Goal: Information Seeking & Learning: Find contact information

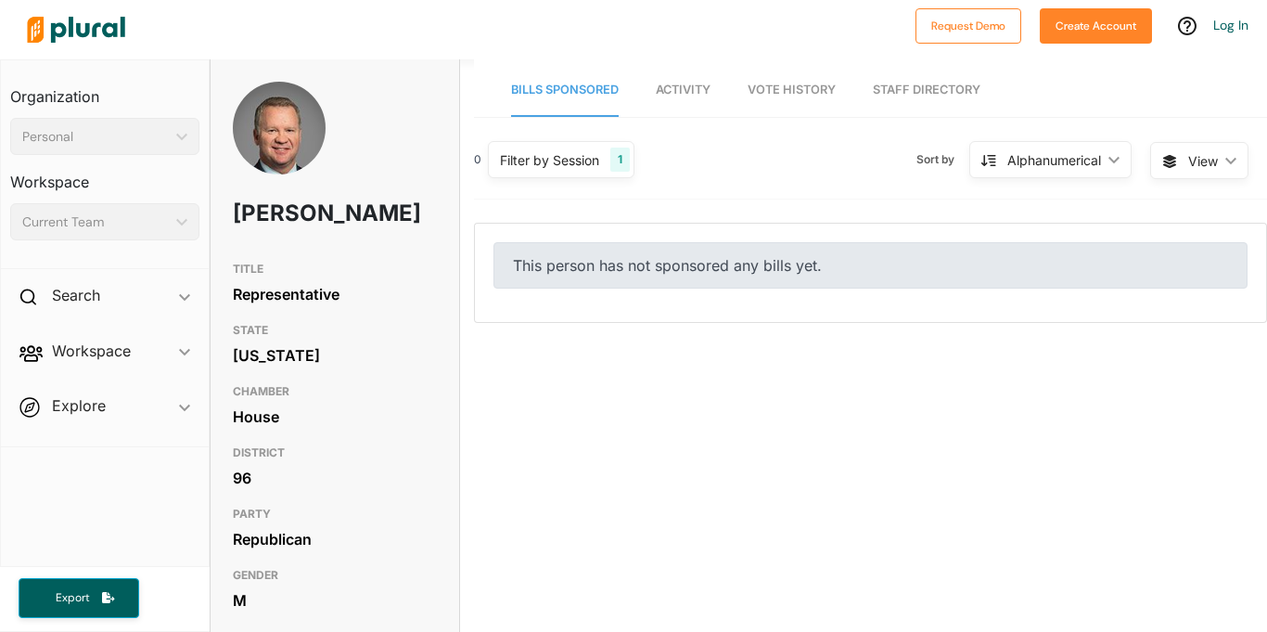
click at [612, 267] on div "This person has not sponsored any bills yet." at bounding box center [871, 265] width 754 height 46
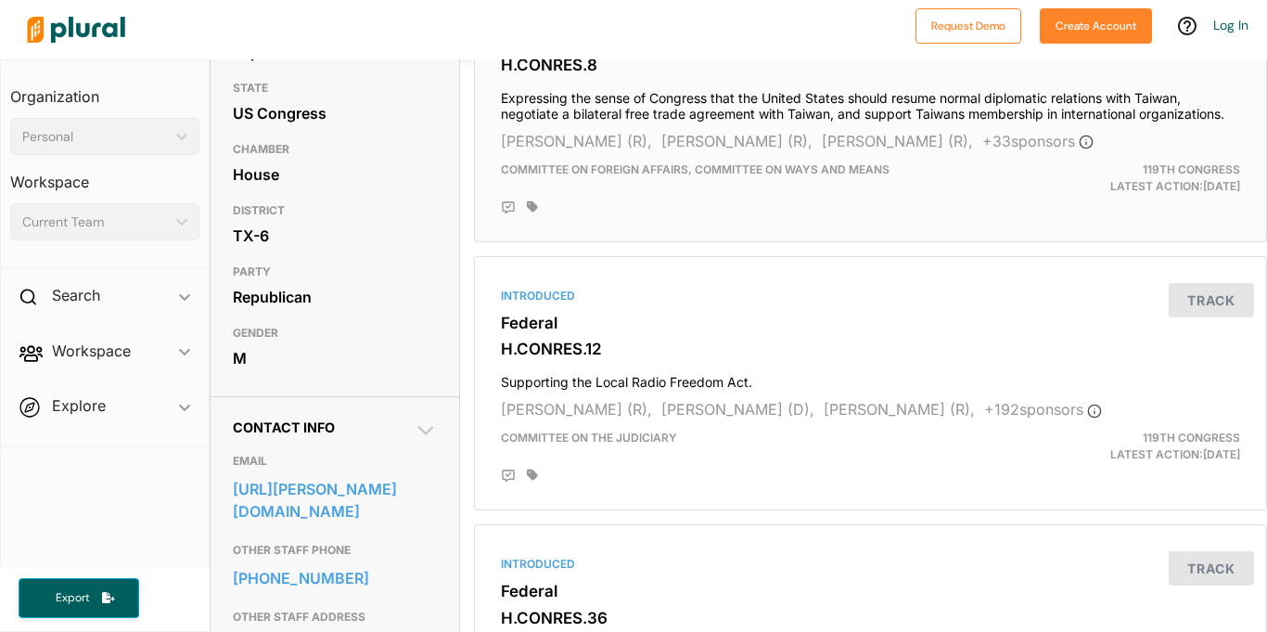
scroll to position [245, 0]
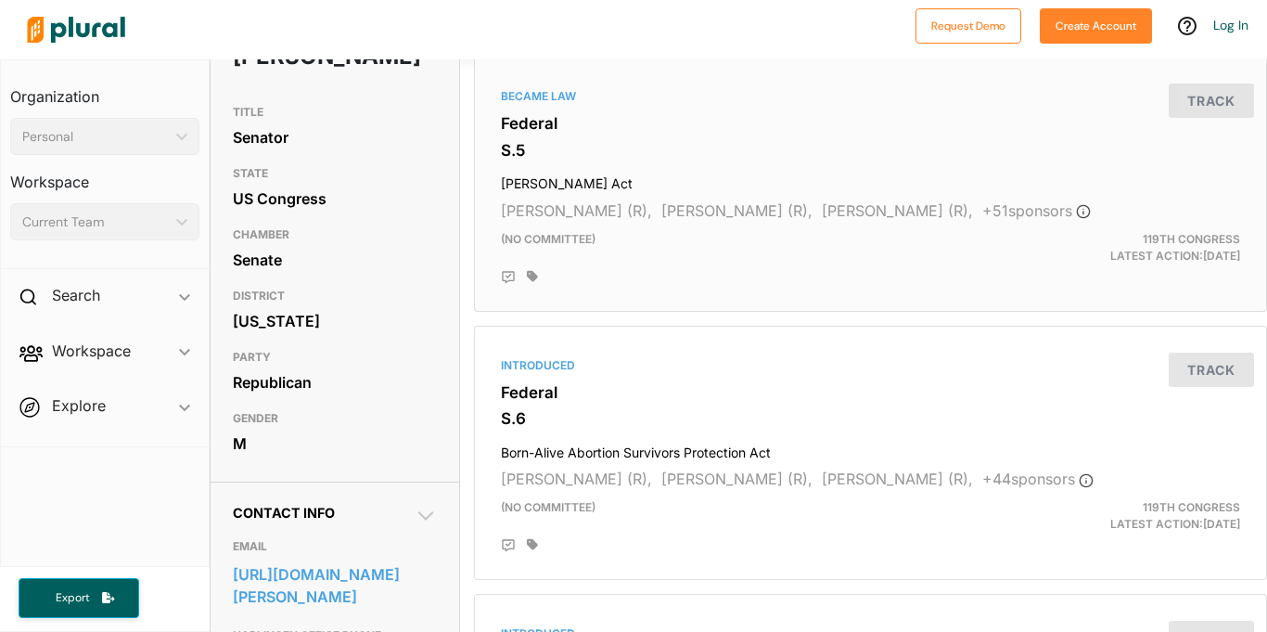
scroll to position [164, 0]
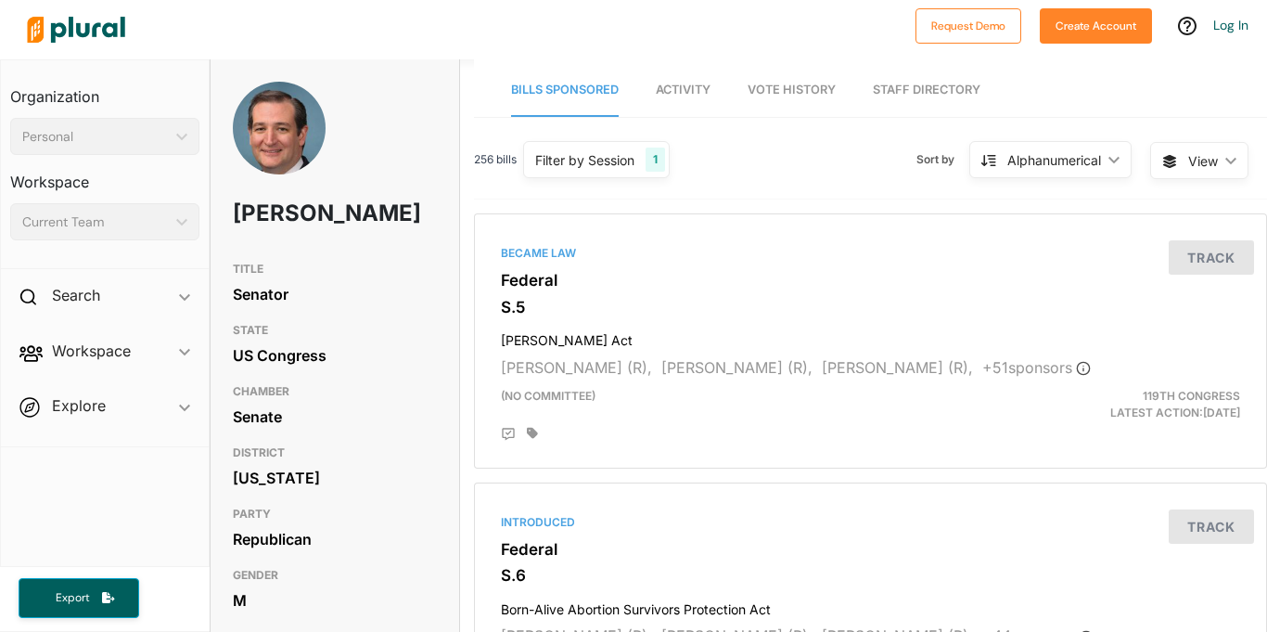
click at [122, 40] on img at bounding box center [76, 29] width 130 height 65
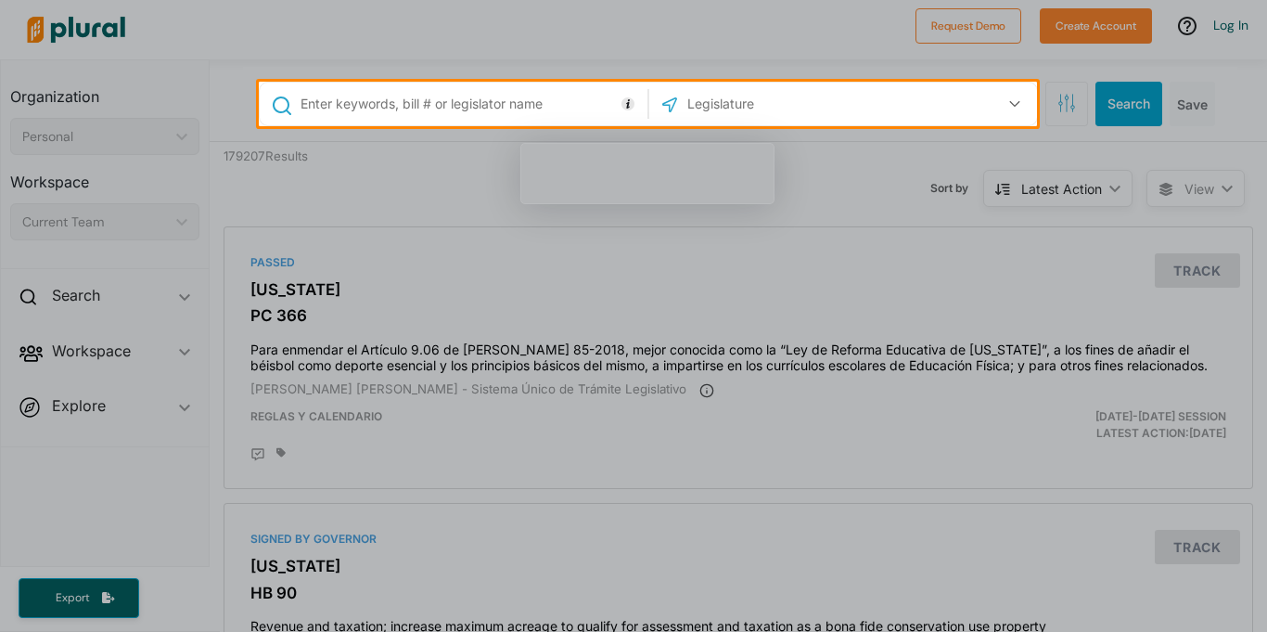
click at [436, 154] on div at bounding box center [633, 379] width 1267 height 506
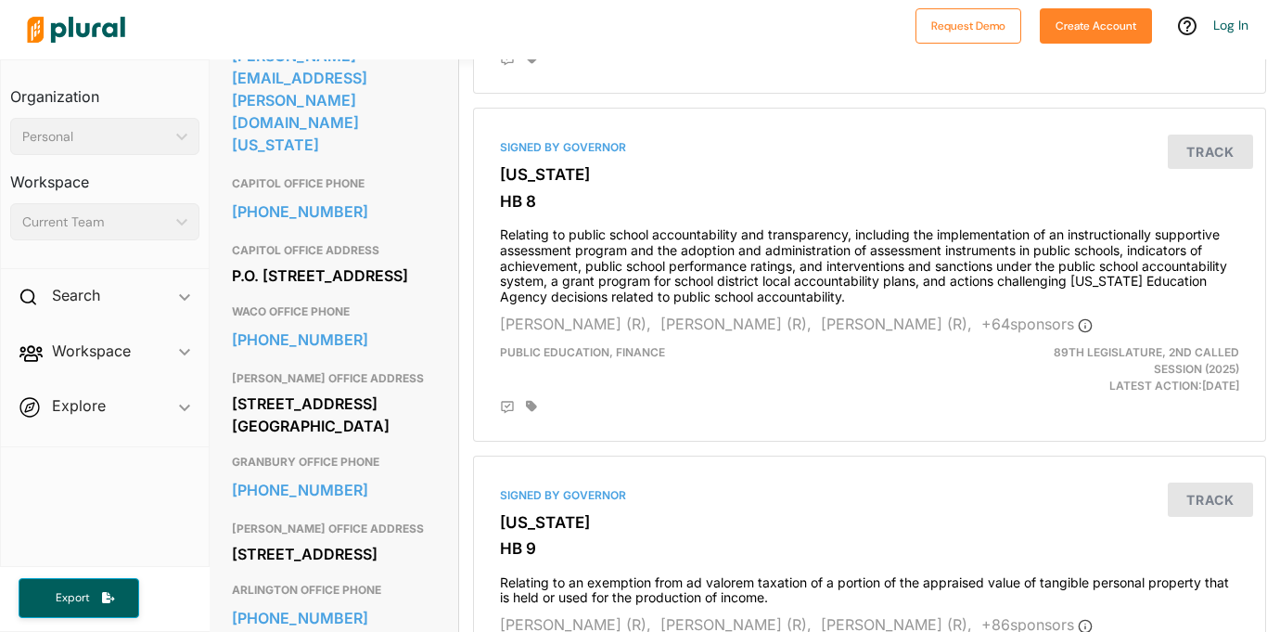
scroll to position [668, 1]
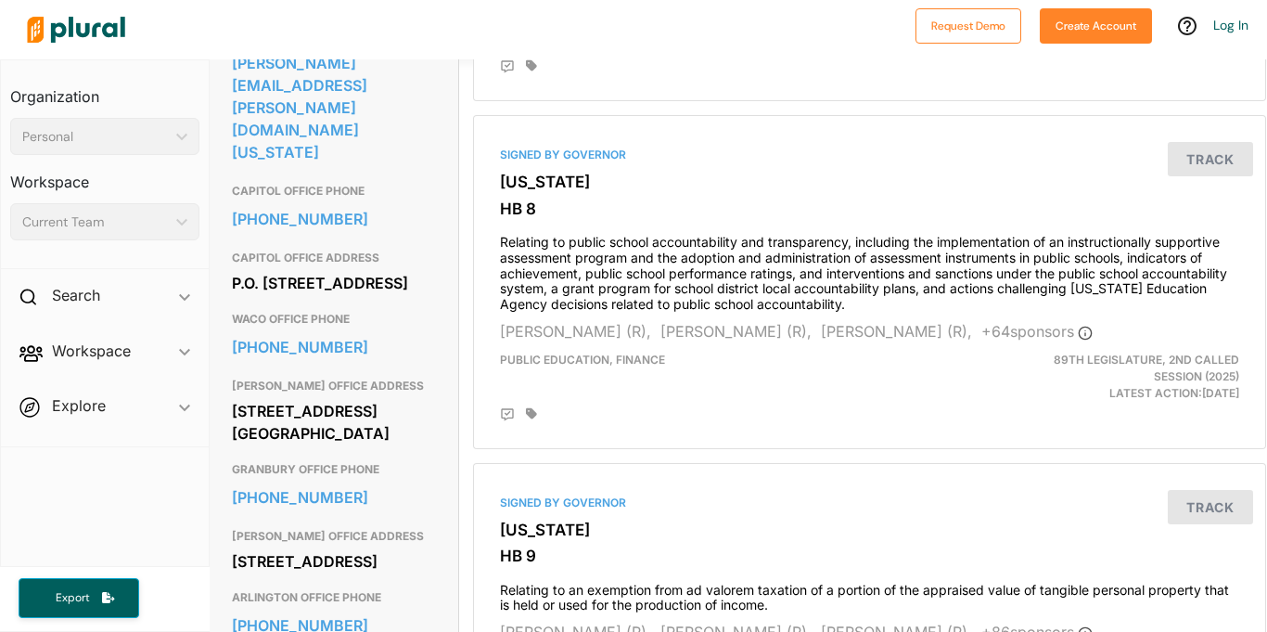
click at [285, 269] on div "P.O. [STREET_ADDRESS]" at bounding box center [334, 283] width 204 height 28
click at [285, 269] on div "P.O. Box 12068 Capitol Station Austin, TX 78711" at bounding box center [334, 283] width 204 height 28
click at [364, 287] on div "P.O. Box 12068 Capitol Station Austin, TX 78711" at bounding box center [334, 283] width 204 height 28
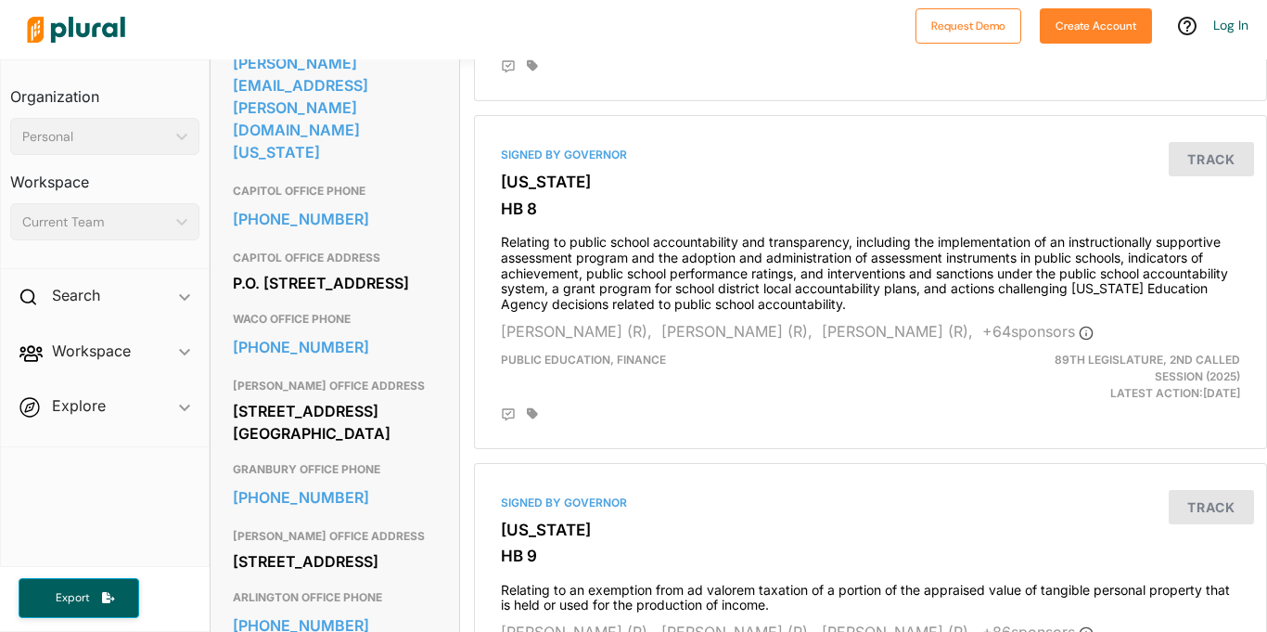
drag, startPoint x: 359, startPoint y: 292, endPoint x: 224, endPoint y: 248, distance: 141.7
click at [224, 248] on div "Contact Info EMAIL brian.birdwell@senate.texas.gov CAPITOL OFFICE PHONE 512-463…" at bounding box center [335, 369] width 249 height 798
copy div "P.O. Box 12068 Capitol Station Austin, TX 78711"
click at [385, 180] on h3 "CAPITOL OFFICE PHONE" at bounding box center [335, 191] width 204 height 22
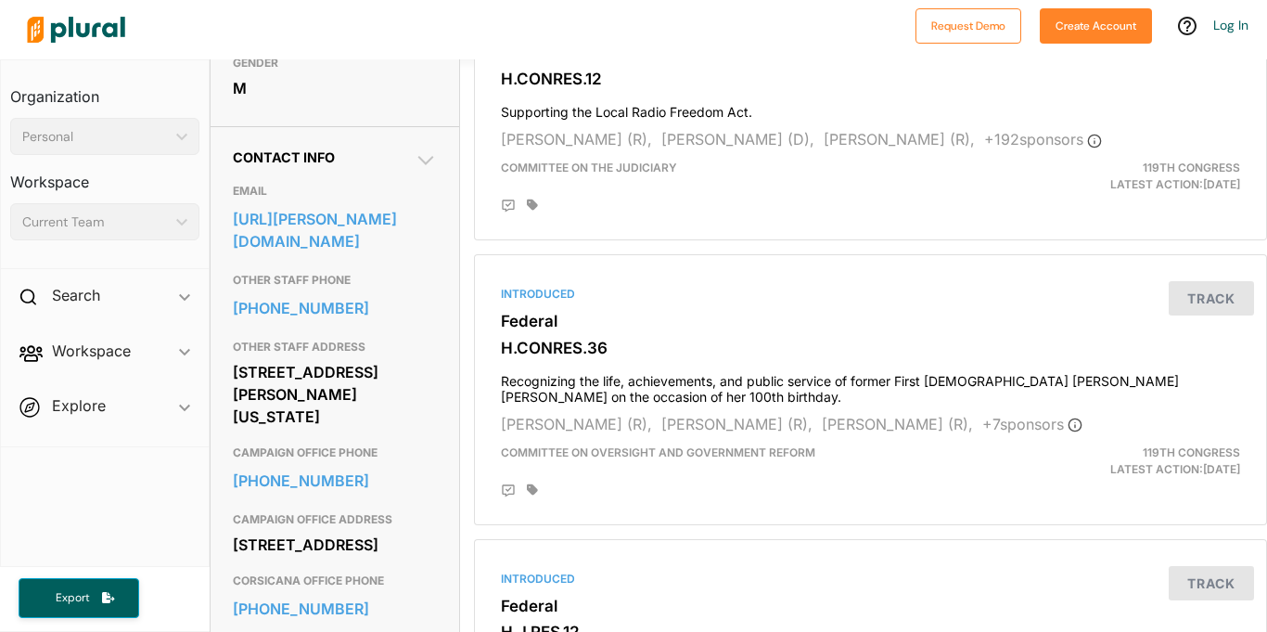
scroll to position [515, 0]
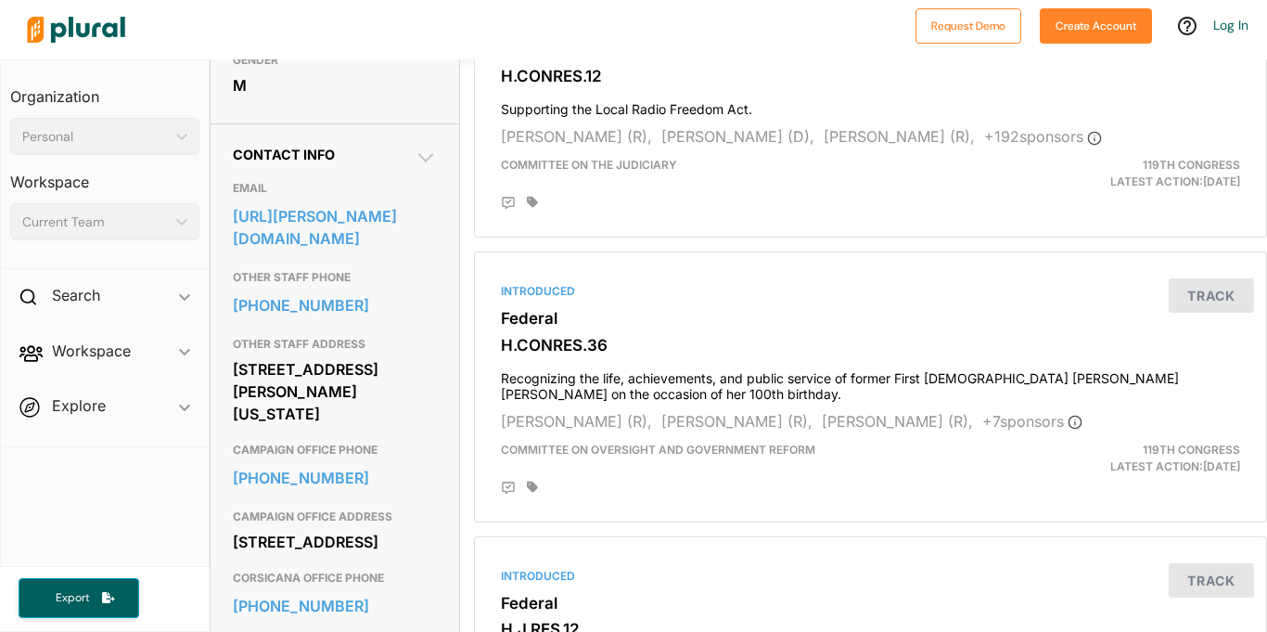
drag, startPoint x: 392, startPoint y: 408, endPoint x: 231, endPoint y: 357, distance: 169.3
click at [233, 357] on div "[STREET_ADDRESS][PERSON_NAME][US_STATE]" at bounding box center [335, 391] width 204 height 72
copy div "[STREET_ADDRESS][PERSON_NAME][US_STATE]"
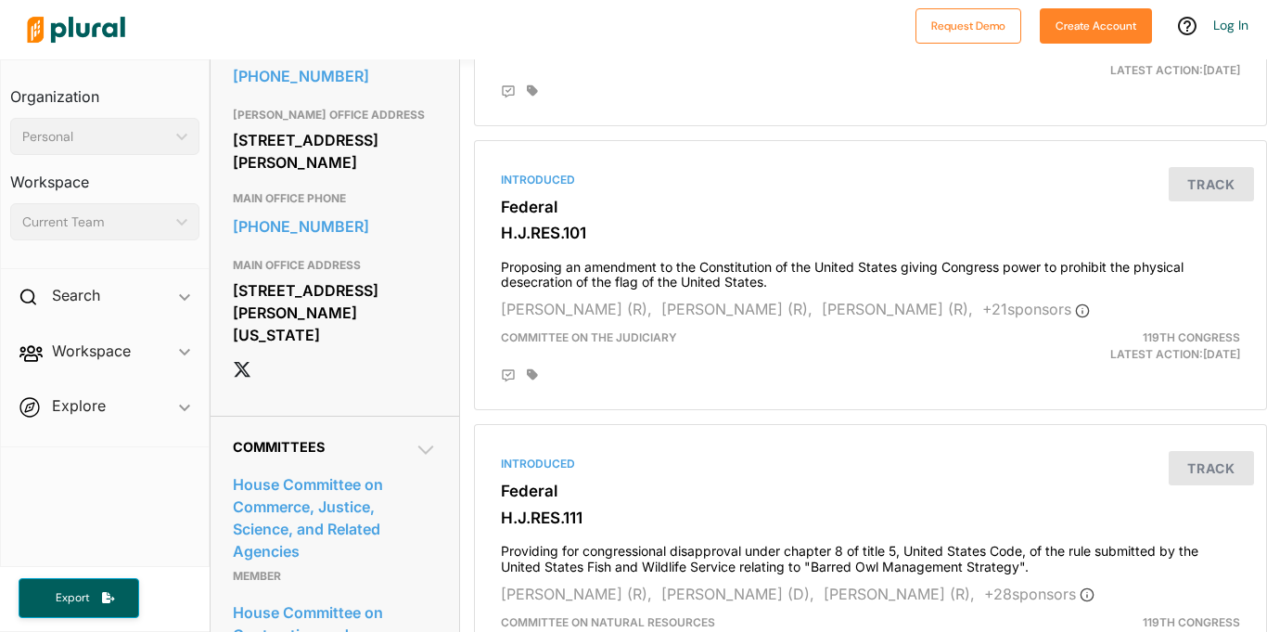
scroll to position [1201, 0]
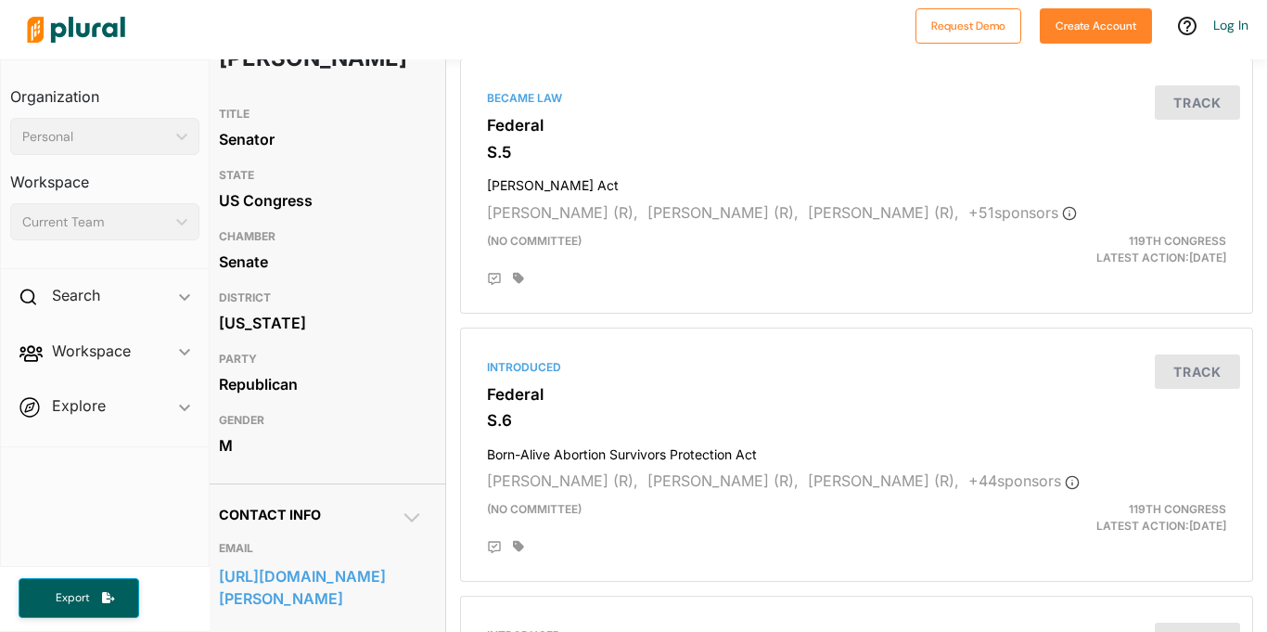
scroll to position [152, 14]
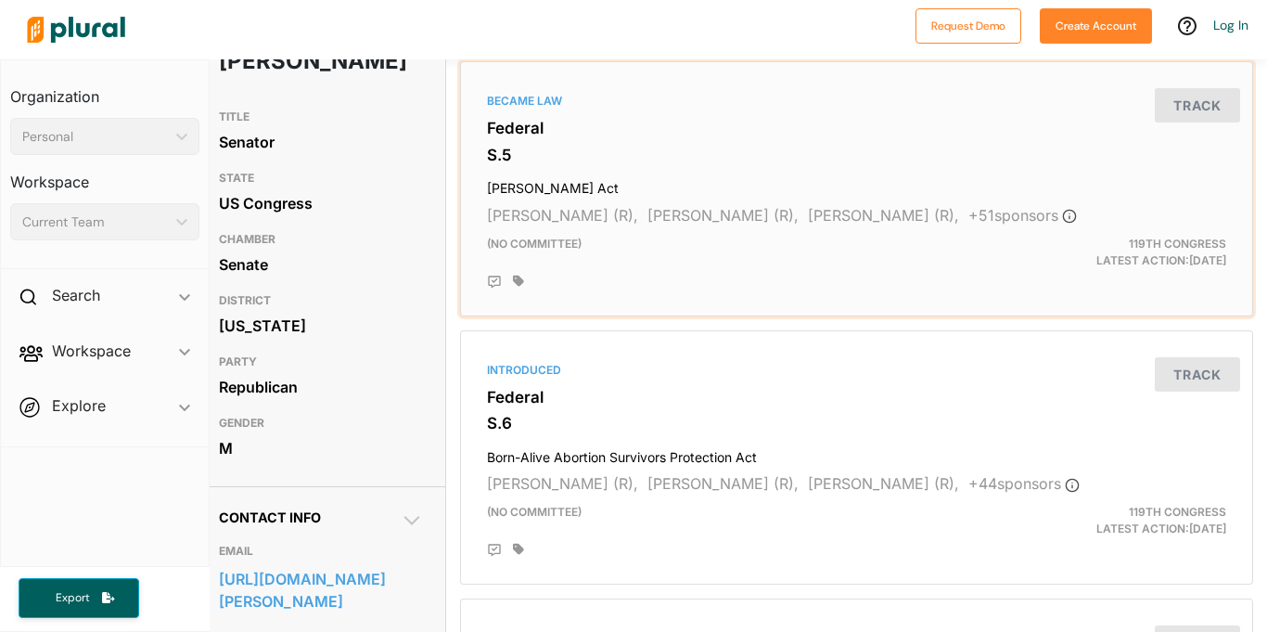
click at [498, 186] on h4 "Laken Riley Act" at bounding box center [856, 184] width 739 height 25
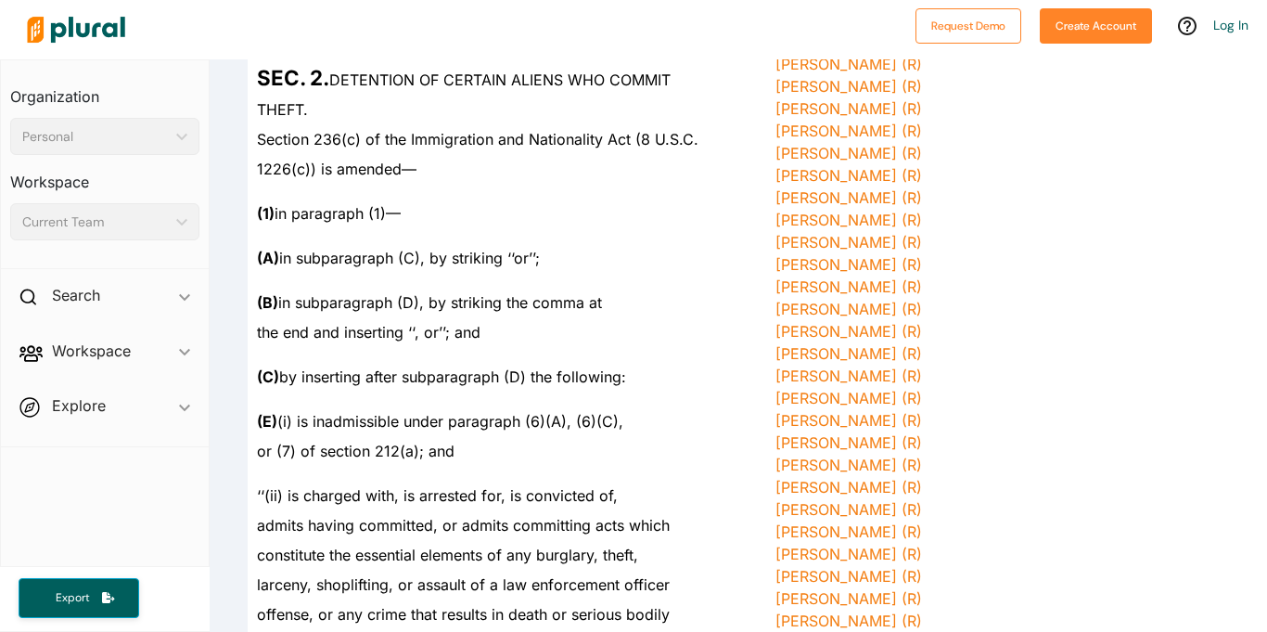
scroll to position [560, 0]
